Goal: Task Accomplishment & Management: Use online tool/utility

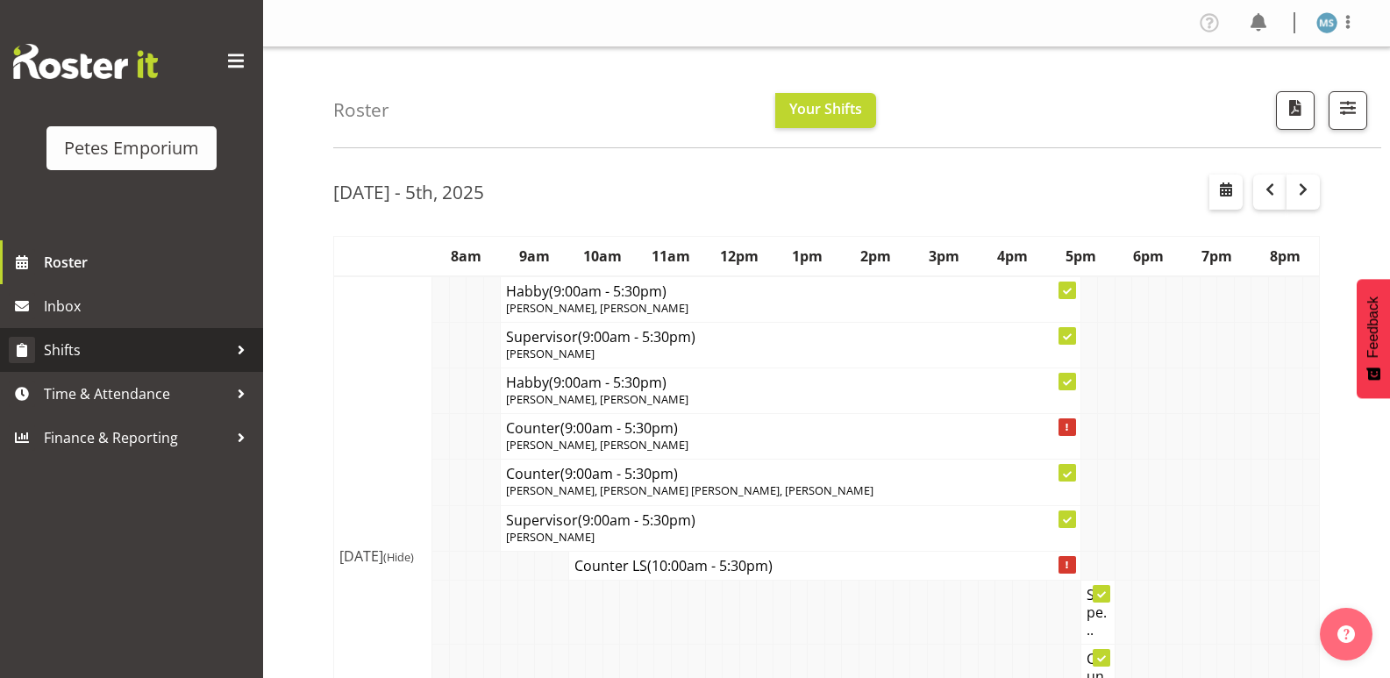
click at [64, 350] on span "Shifts" at bounding box center [136, 350] width 184 height 26
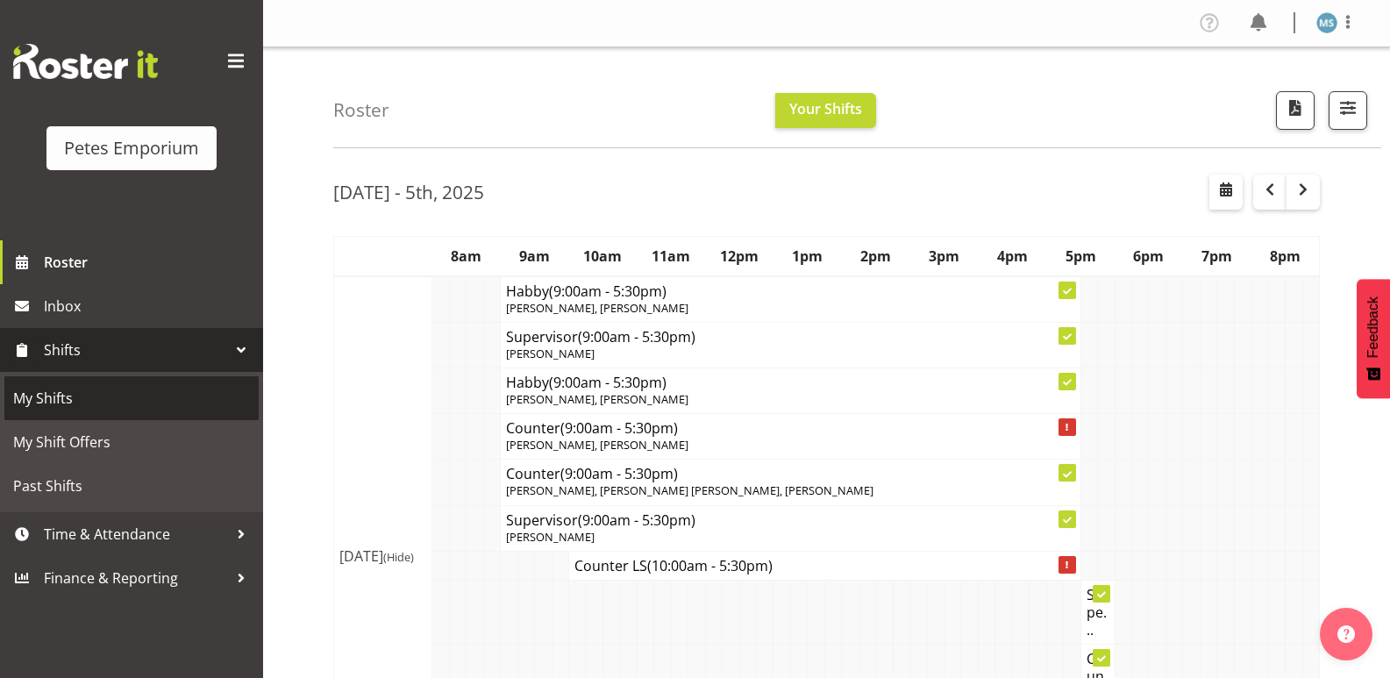
click at [56, 396] on span "My Shifts" at bounding box center [131, 398] width 237 height 26
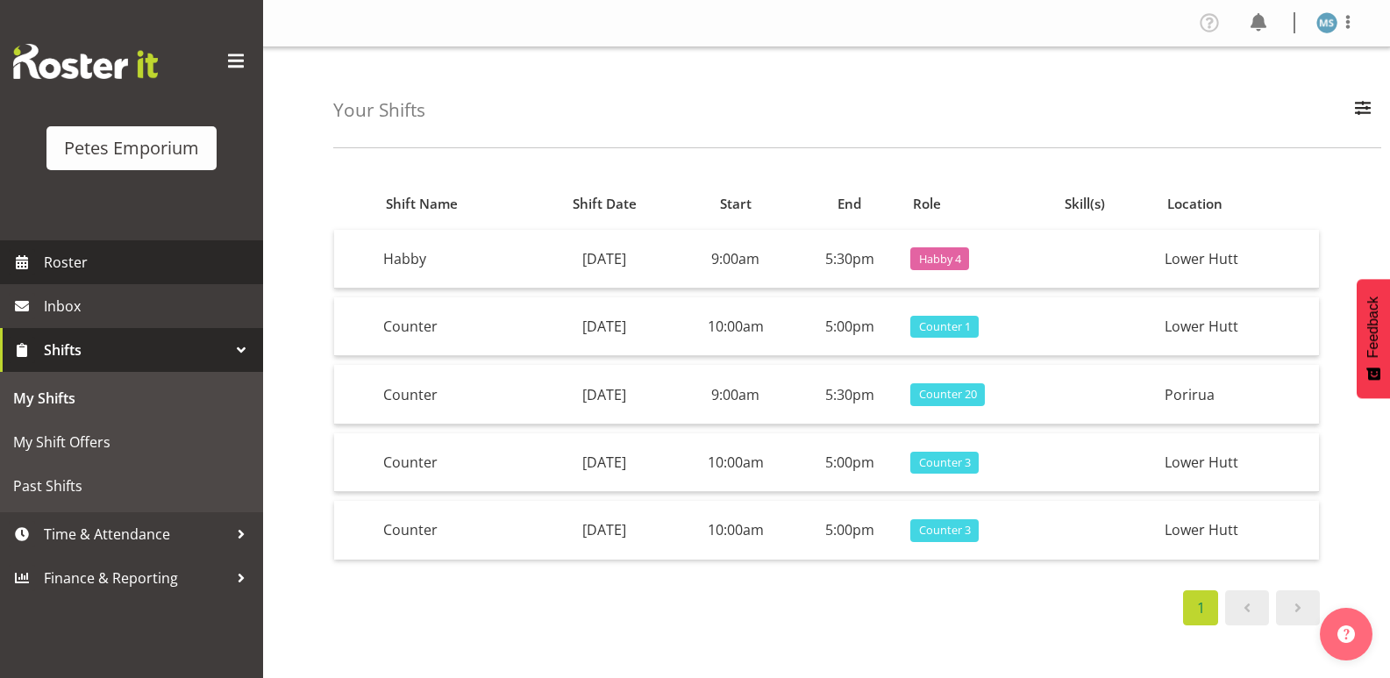
click at [1233, 602] on link at bounding box center [1248, 607] width 44 height 35
click at [1241, 604] on span at bounding box center [1247, 607] width 21 height 21
click at [1247, 616] on span at bounding box center [1247, 607] width 21 height 21
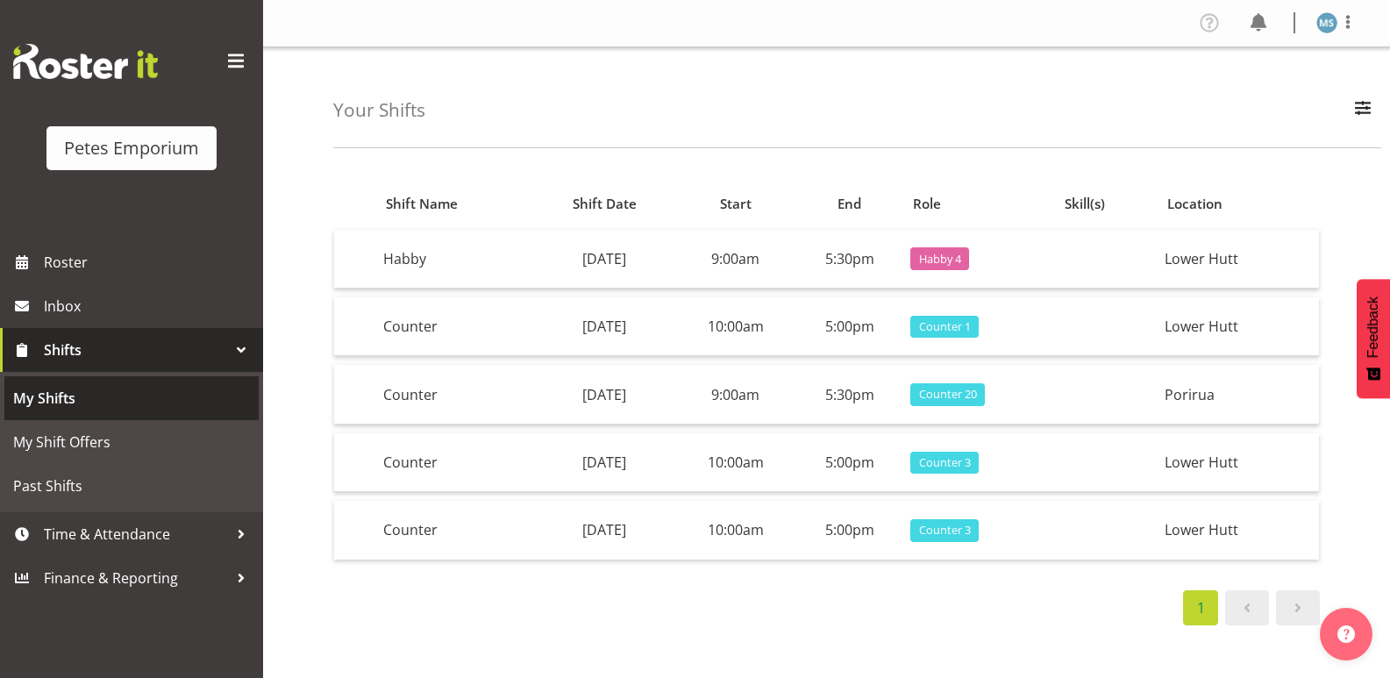
click at [57, 391] on span "My Shifts" at bounding box center [131, 398] width 237 height 26
click at [58, 393] on span "My Shifts" at bounding box center [131, 398] width 237 height 26
click at [1243, 596] on link at bounding box center [1248, 607] width 44 height 35
click at [1287, 592] on link at bounding box center [1298, 607] width 44 height 35
click at [1287, 607] on link at bounding box center [1298, 607] width 44 height 35
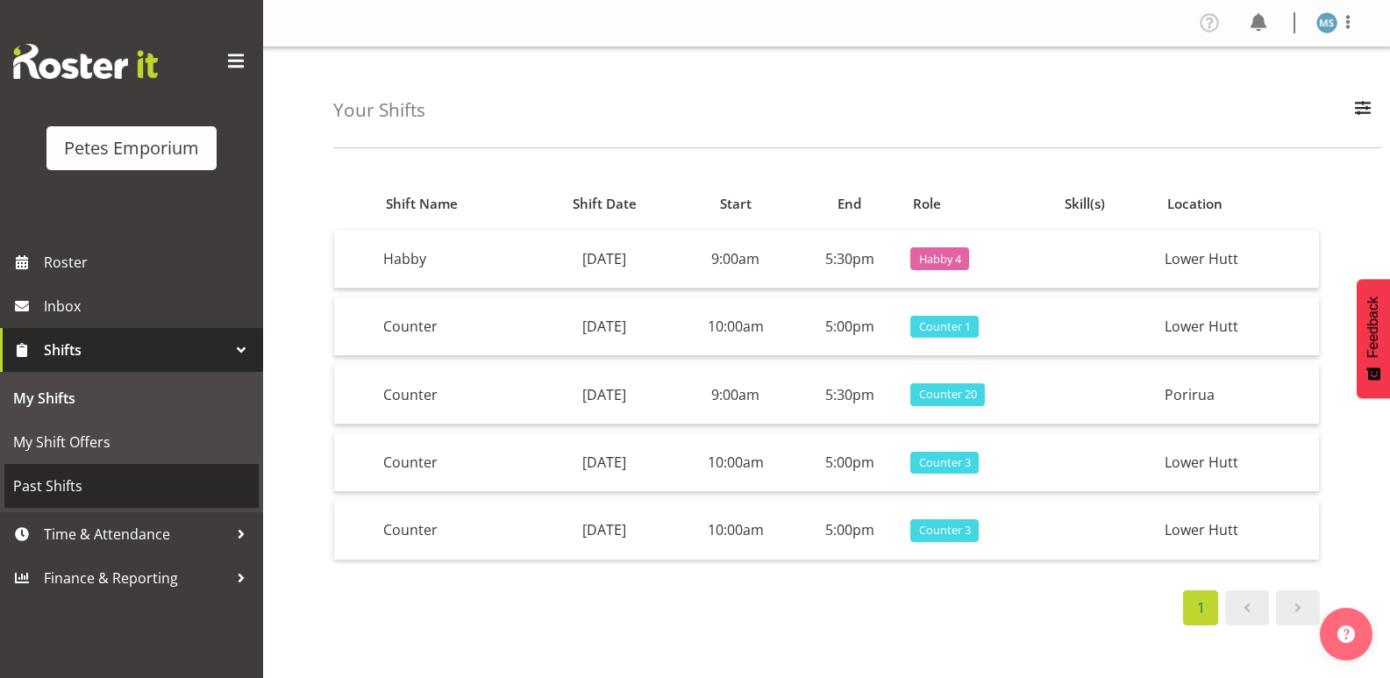
click at [58, 478] on span "Past Shifts" at bounding box center [131, 486] width 237 height 26
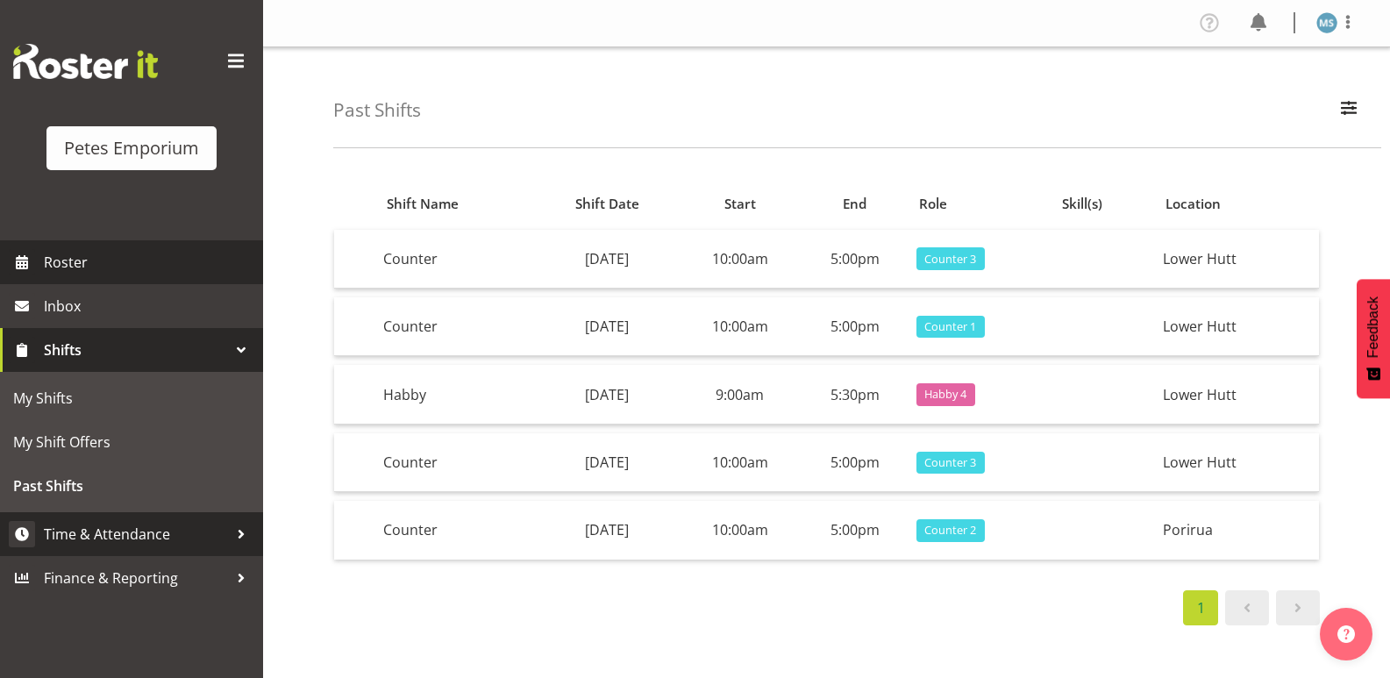
click at [116, 532] on span "Time & Attendance" at bounding box center [136, 534] width 184 height 26
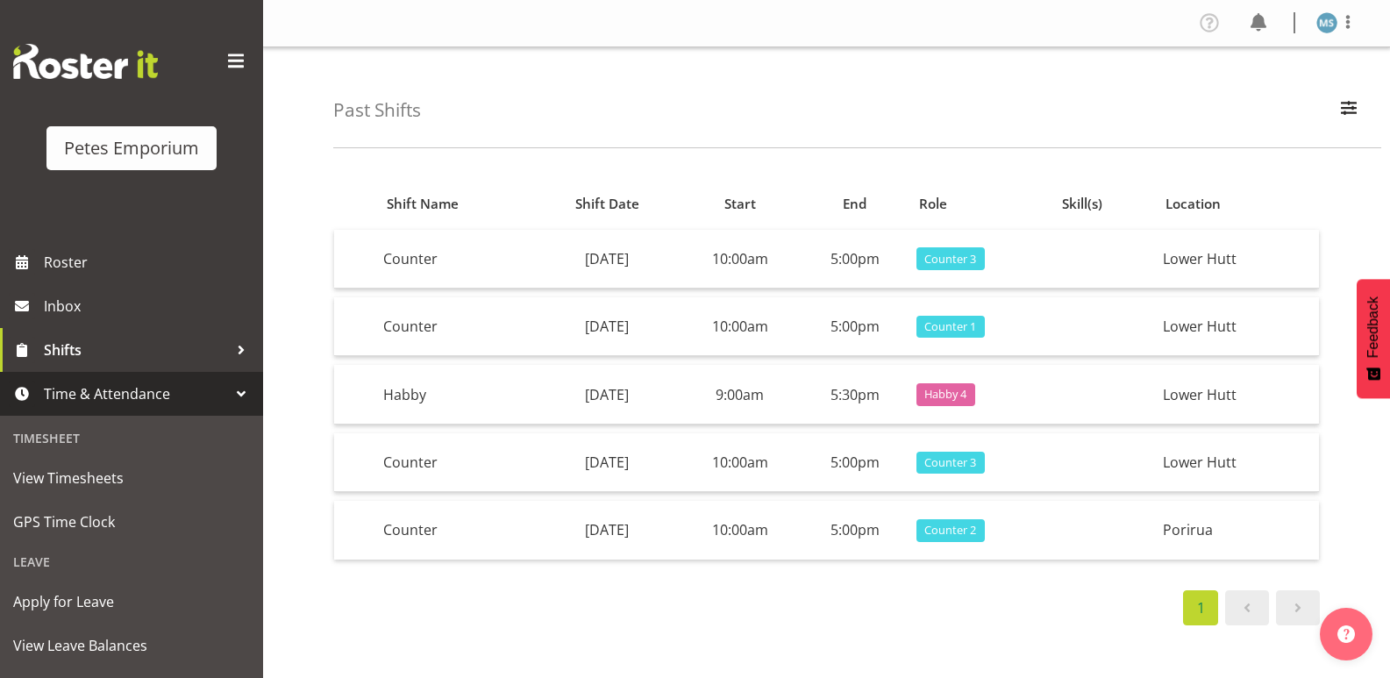
click at [140, 390] on span "Time & Attendance" at bounding box center [136, 394] width 184 height 26
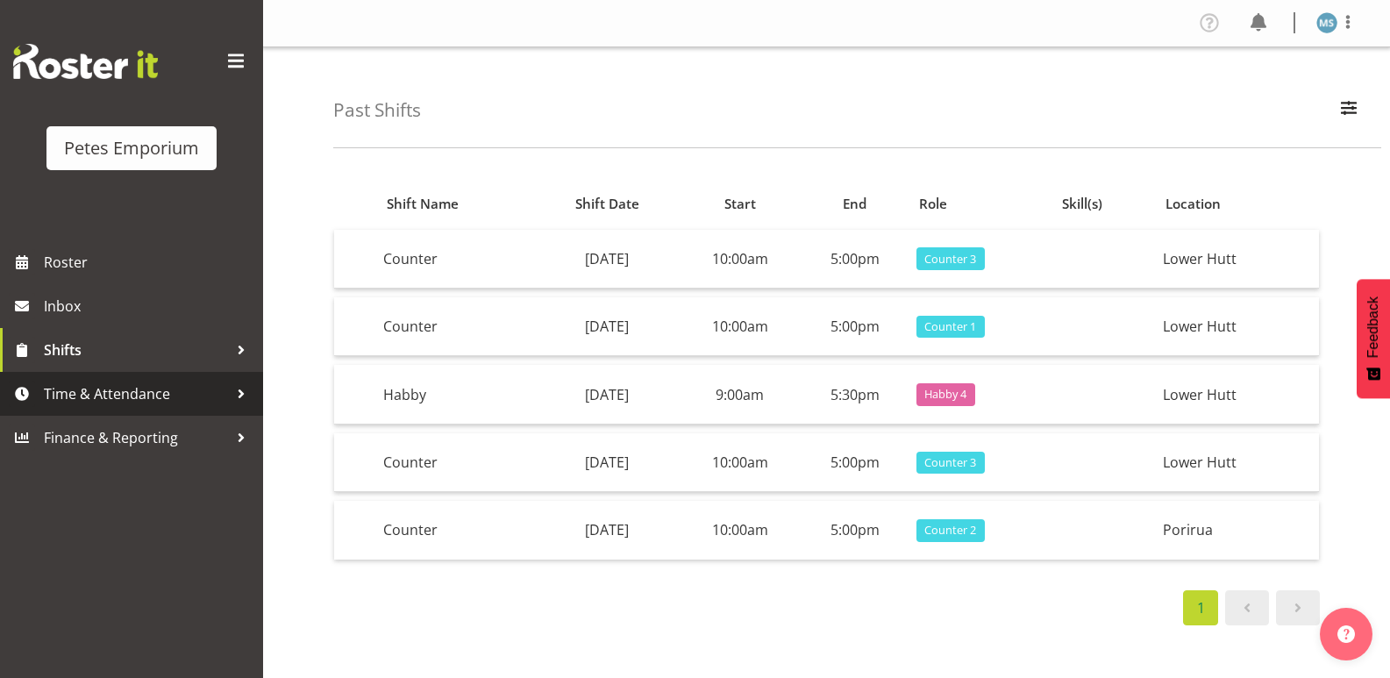
click at [113, 390] on span "Time & Attendance" at bounding box center [136, 394] width 184 height 26
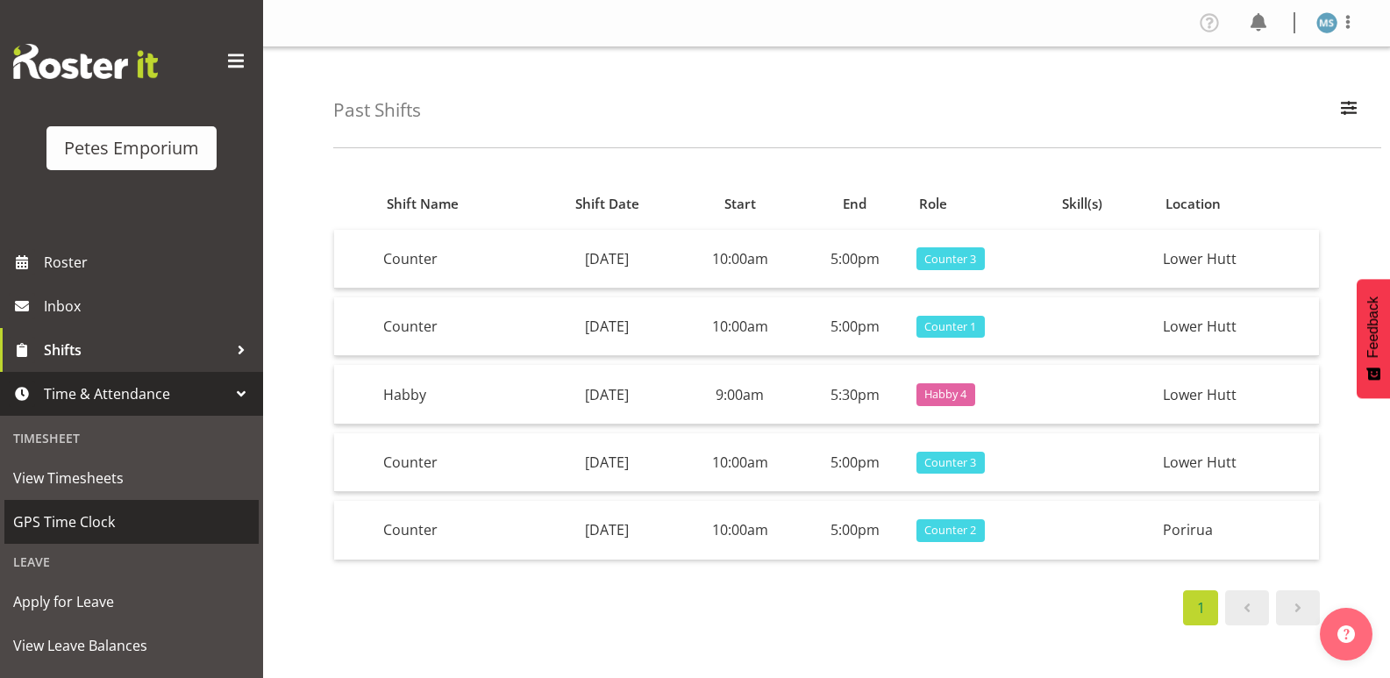
click at [89, 521] on span "GPS Time Clock" at bounding box center [131, 522] width 237 height 26
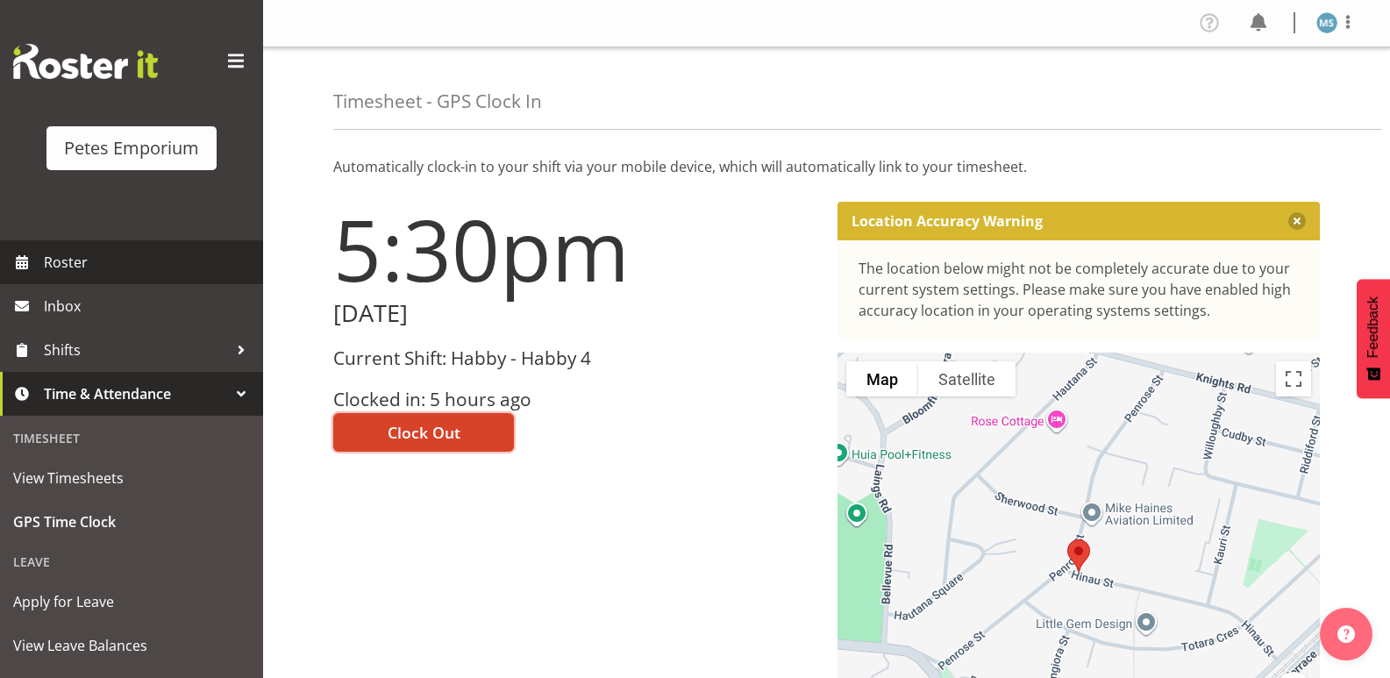
click at [428, 436] on span "Clock Out" at bounding box center [424, 432] width 73 height 23
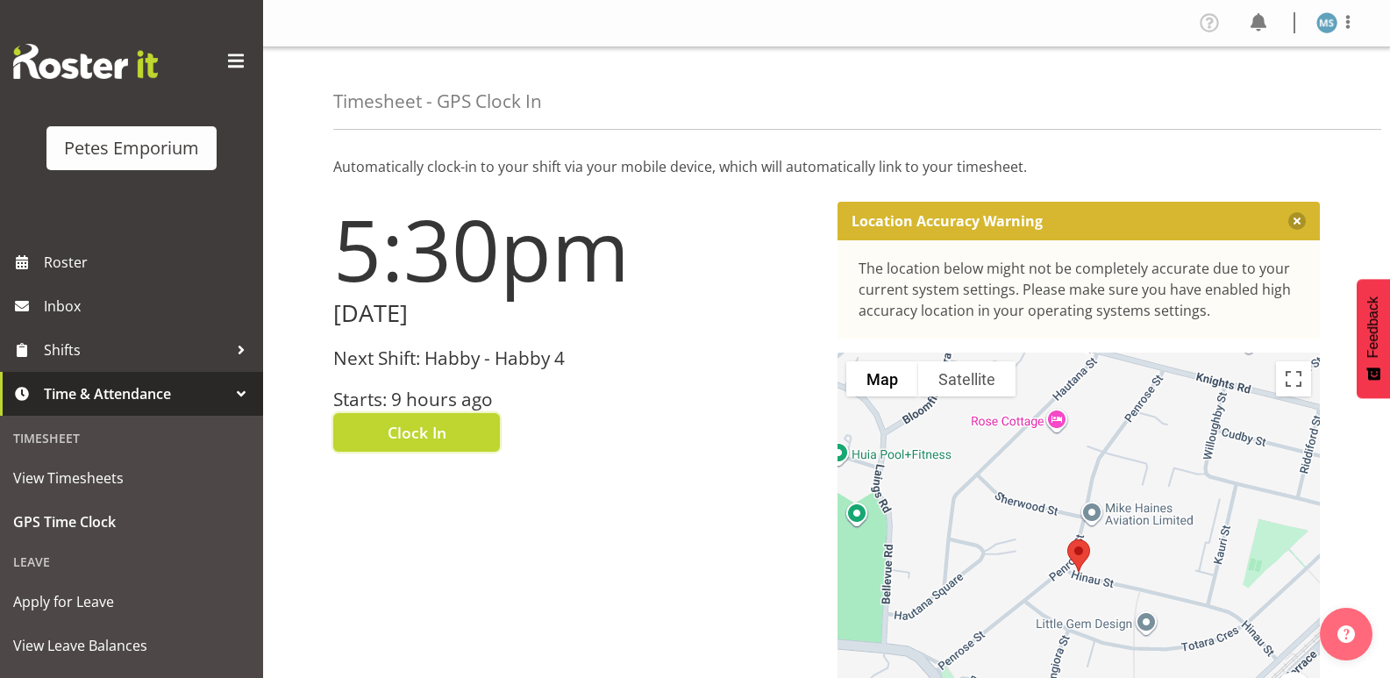
click at [1319, 22] on img at bounding box center [1327, 22] width 21 height 21
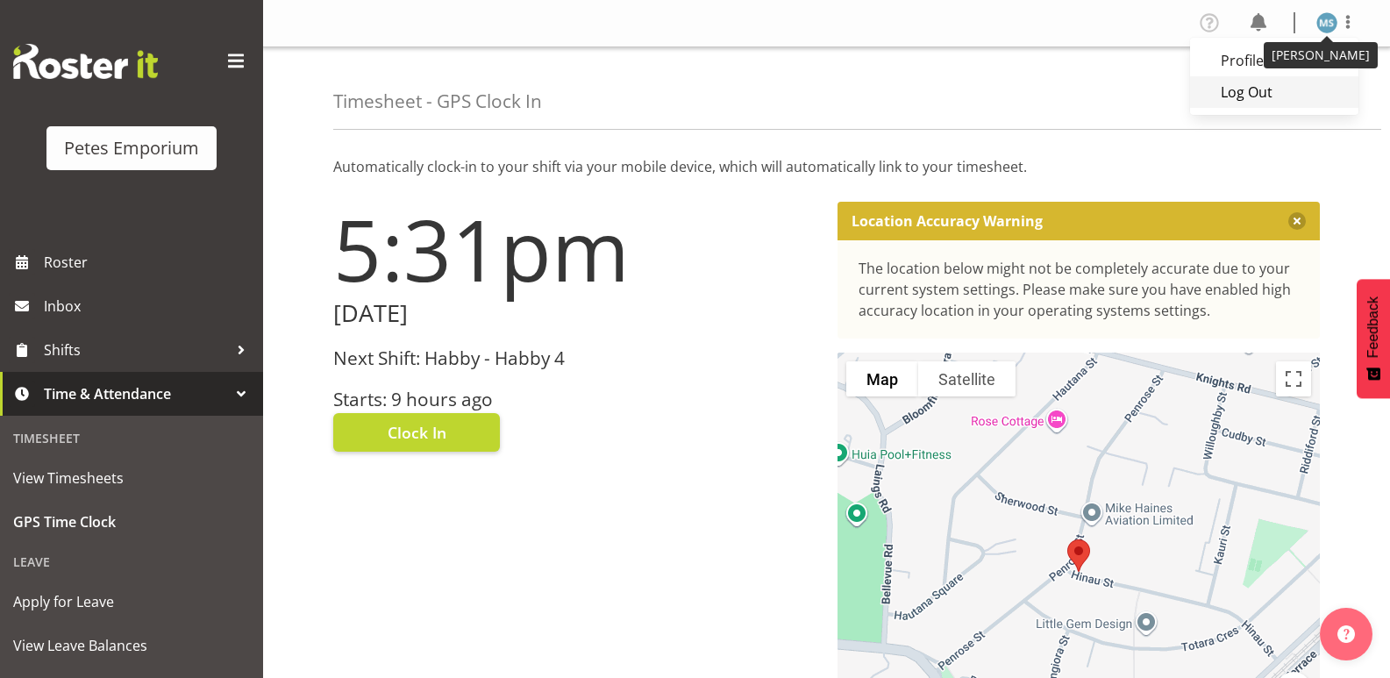
click at [1233, 95] on link "Log Out" at bounding box center [1274, 92] width 168 height 32
